Goal: Transaction & Acquisition: Purchase product/service

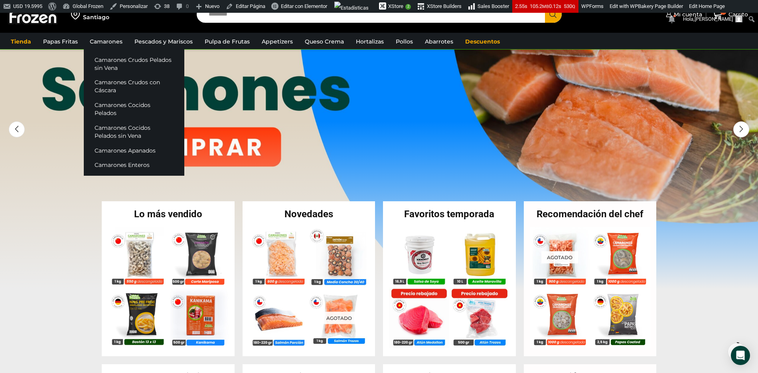
scroll to position [26, 0]
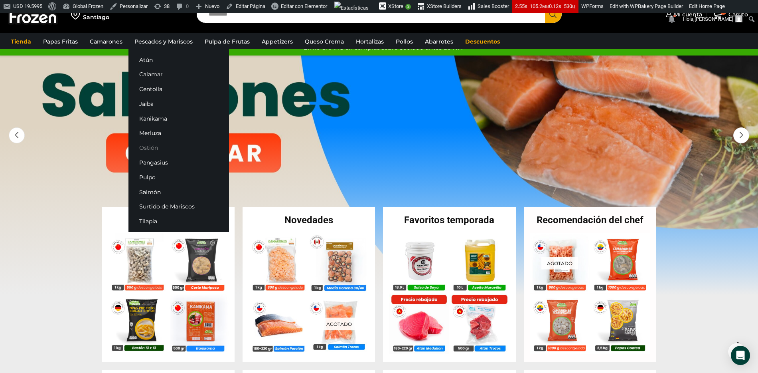
click at [156, 150] on link "Ostión" at bounding box center [178, 147] width 101 height 15
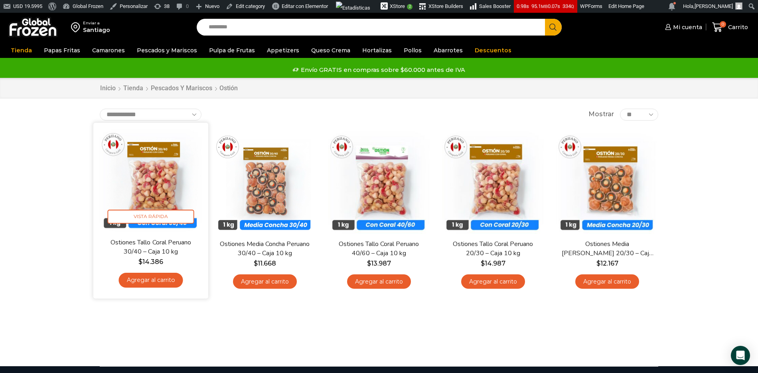
click at [150, 187] on img at bounding box center [150, 179] width 103 height 103
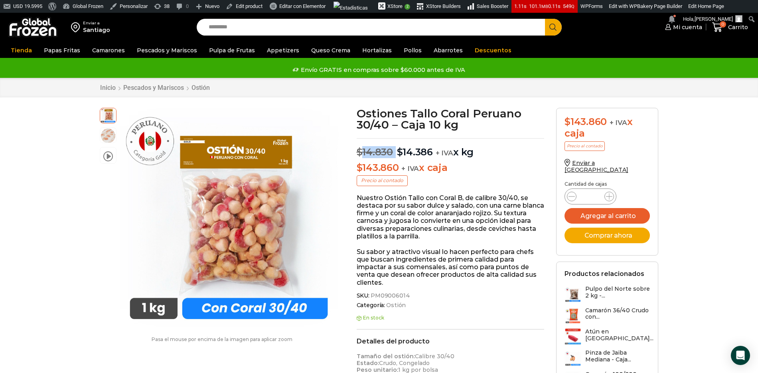
drag, startPoint x: 363, startPoint y: 151, endPoint x: 395, endPoint y: 151, distance: 32.7
click at [395, 151] on p "$ 14.830 Original price was: $14.830. $ 14.386 Current price is: $14.386. + IVA…" at bounding box center [451, 148] width 188 height 20
click at [352, 146] on div "Ostiones [PERSON_NAME] Coral Peruano 30/40 – Caja 10 kg $ 14.830 Original price…" at bounding box center [451, 364] width 200 height 513
drag, startPoint x: 357, startPoint y: 149, endPoint x: 420, endPoint y: 153, distance: 63.5
click at [420, 154] on p "$ 14.830 Original price was: $14.830. $ 14.386 Current price is: $14.386. + IVA…" at bounding box center [451, 148] width 188 height 20
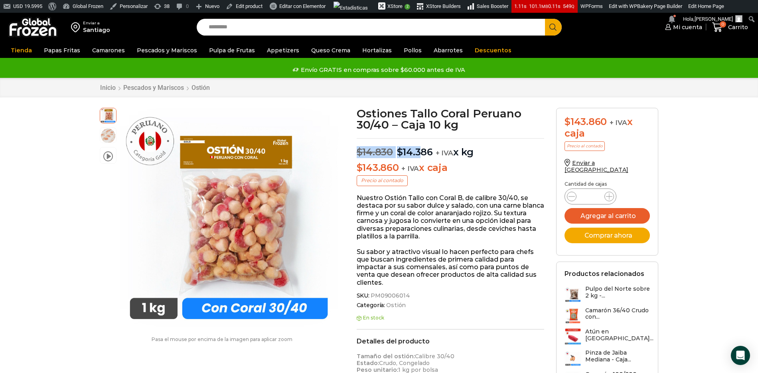
click at [378, 155] on bdi "$ 14.830" at bounding box center [375, 152] width 36 height 12
click at [369, 150] on bdi "$ 14.830" at bounding box center [375, 152] width 36 height 12
drag, startPoint x: 361, startPoint y: 151, endPoint x: 400, endPoint y: 150, distance: 38.7
click at [400, 150] on p "$ 14.830 Original price was: $14.830. $ 14.386 Current price is: $14.386. + IVA…" at bounding box center [451, 148] width 188 height 20
click at [393, 150] on p "$ 14.830 Original price was: $14.830. $ 14.386 Current price is: $14.386. + IVA…" at bounding box center [451, 148] width 188 height 20
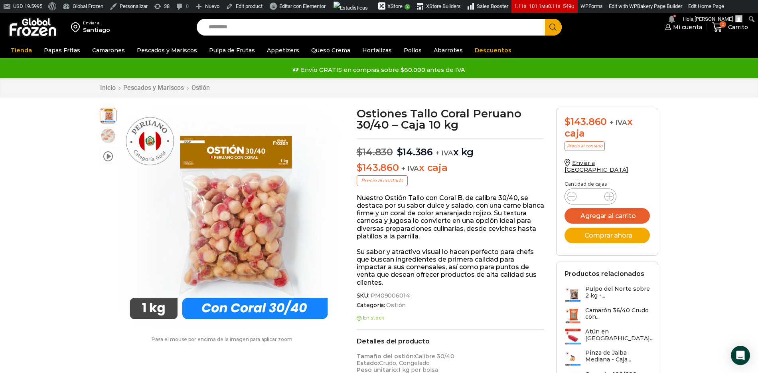
click at [357, 154] on div "Ostiones [PERSON_NAME] Coral Peruano 30/40 – Caja 10 kg $ 14.830 Original price…" at bounding box center [451, 364] width 200 height 513
drag, startPoint x: 357, startPoint y: 154, endPoint x: 390, endPoint y: 154, distance: 32.3
click at [390, 154] on bdi "$ 14.830" at bounding box center [375, 152] width 36 height 12
click at [612, 208] on button "Agregar al carrito" at bounding box center [606, 216] width 85 height 16
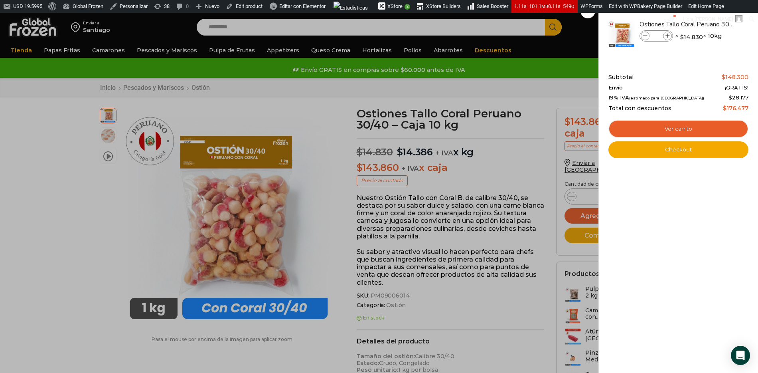
click at [710, 37] on div "1 [GEOGRAPHIC_DATA] 1 1 Shopping Cart *" at bounding box center [730, 27] width 40 height 19
